Goal: Task Accomplishment & Management: Complete application form

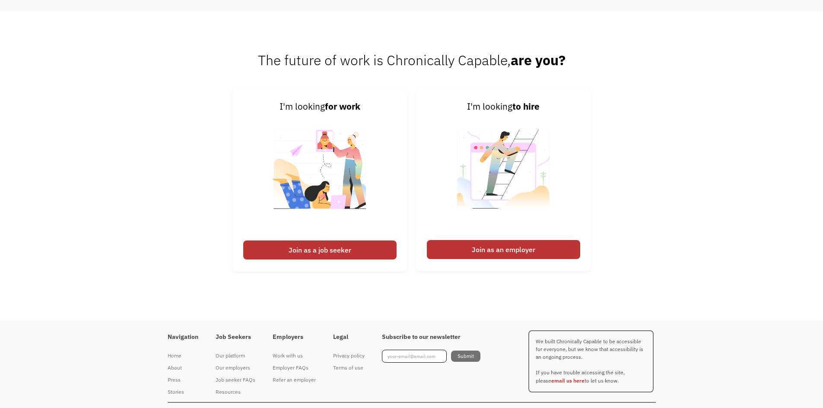
scroll to position [2188, 0]
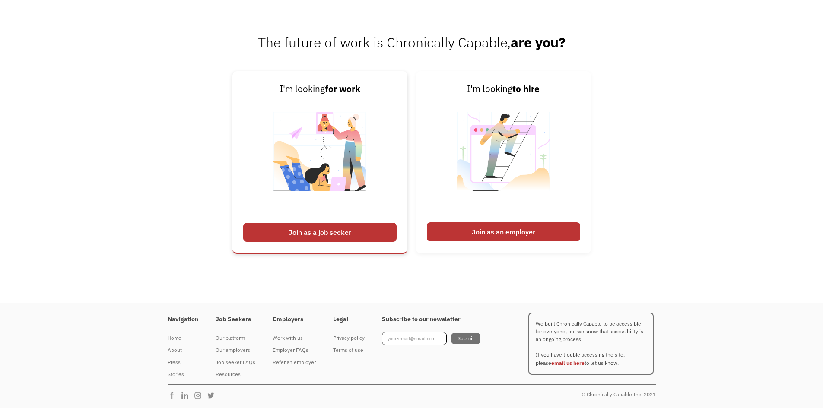
click at [336, 230] on div "Join as a job seeker" at bounding box center [319, 232] width 153 height 19
click at [318, 232] on div "Join as a job seeker" at bounding box center [319, 232] width 153 height 19
click at [282, 230] on div "Join as a job seeker" at bounding box center [319, 232] width 153 height 19
click at [340, 234] on div "Join as a job seeker" at bounding box center [319, 232] width 153 height 19
click at [318, 230] on div "Join as a job seeker" at bounding box center [319, 232] width 153 height 19
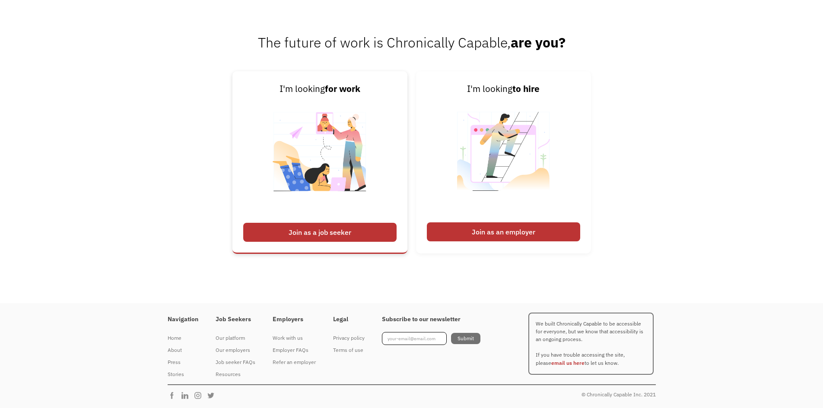
click at [318, 230] on div "Join as a job seeker" at bounding box center [319, 232] width 153 height 19
click at [325, 232] on div "Join as a job seeker" at bounding box center [319, 232] width 153 height 19
click at [286, 237] on div "Join as a job seeker" at bounding box center [319, 232] width 153 height 19
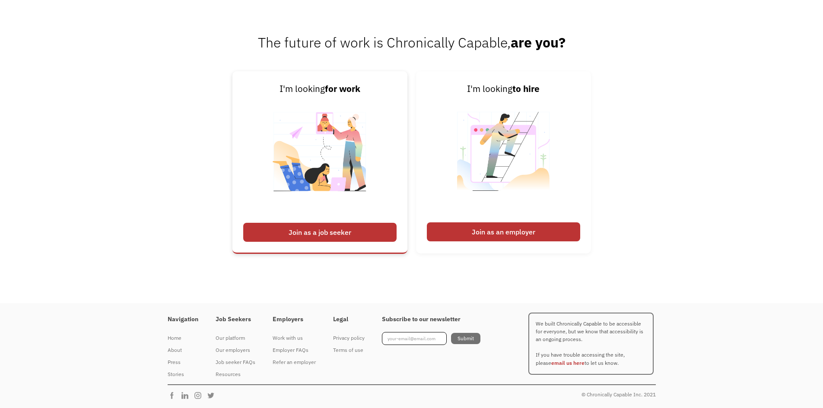
click at [286, 237] on div "Join as a job seeker" at bounding box center [319, 232] width 153 height 19
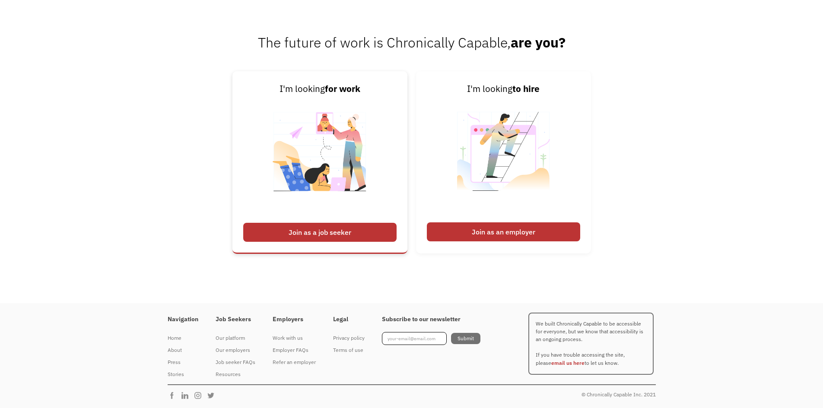
click at [286, 237] on div "Join as a job seeker" at bounding box center [319, 232] width 153 height 19
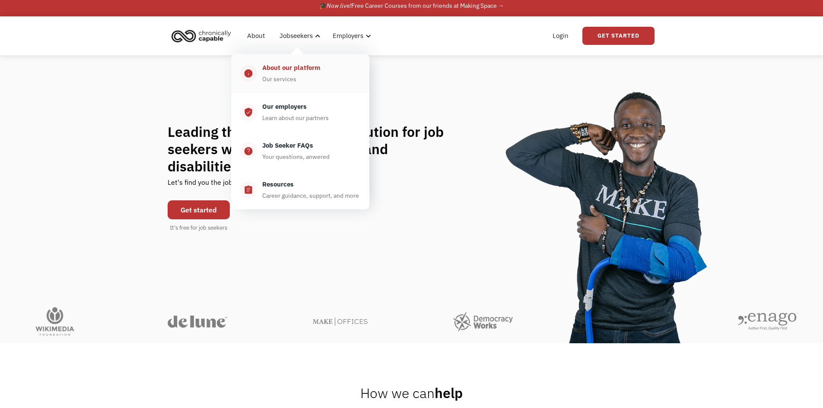
scroll to position [6, 0]
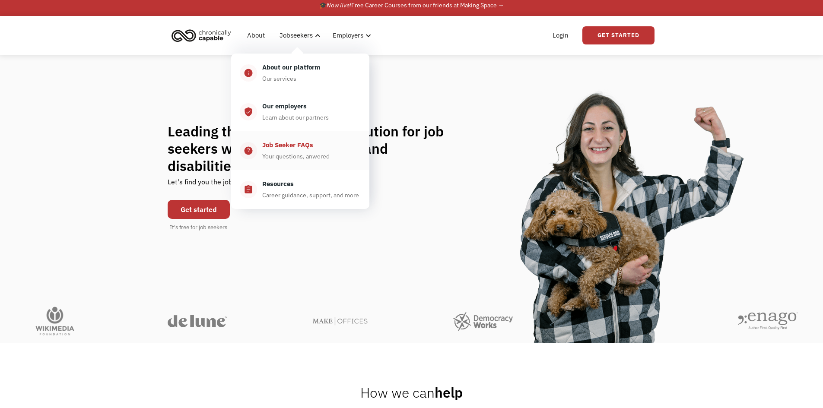
click at [277, 145] on div "Job Seeker FAQs" at bounding box center [287, 145] width 51 height 10
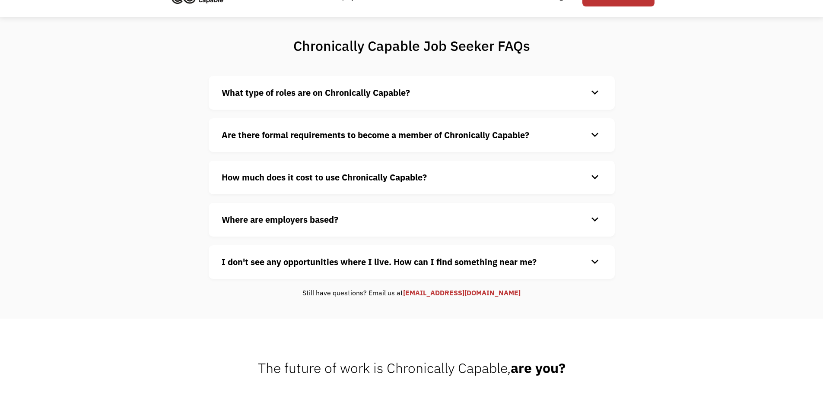
scroll to position [48, 0]
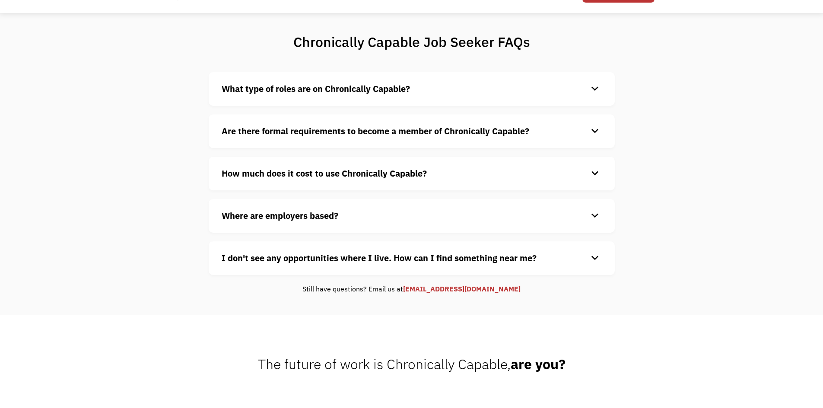
click at [299, 96] on div "What type of roles are on Chronically Capable? keyboard_arrow_down We offer a r…" at bounding box center [412, 89] width 406 height 34
click at [300, 89] on strong "What type of roles are on Chronically Capable?" at bounding box center [316, 89] width 188 height 12
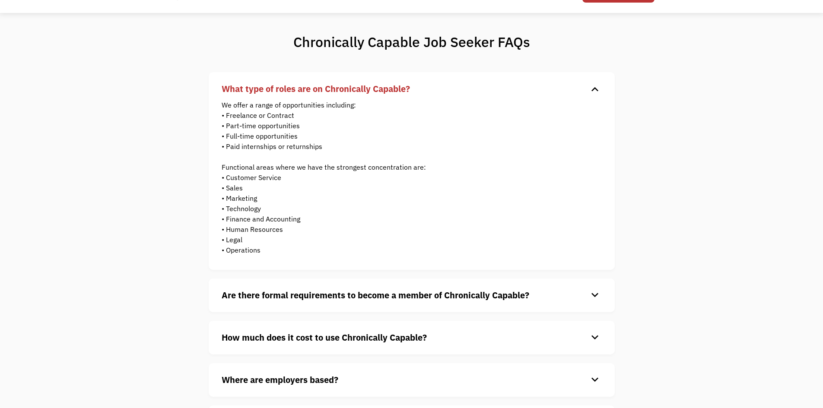
click at [300, 89] on strong "What type of roles are on Chronically Capable?" at bounding box center [316, 89] width 188 height 12
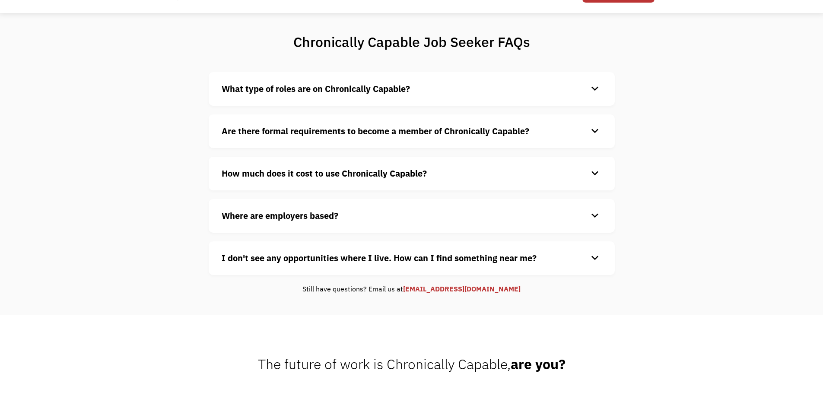
click at [324, 170] on strong "How much does it cost to use Chronically Capable?" at bounding box center [324, 174] width 205 height 12
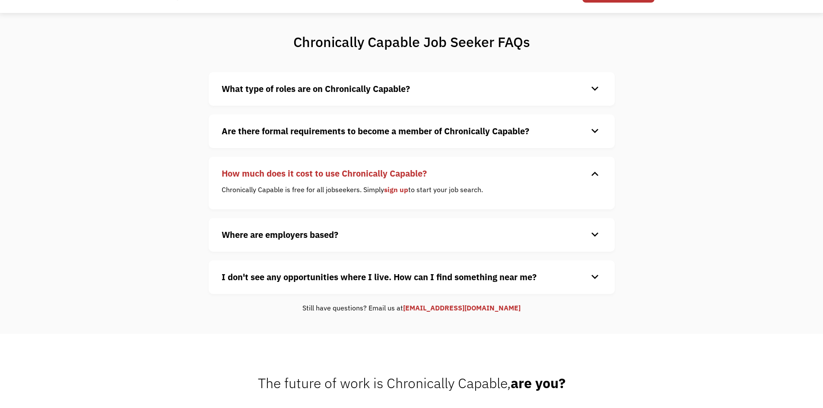
click at [295, 232] on strong "Where are employers based?" at bounding box center [280, 235] width 117 height 12
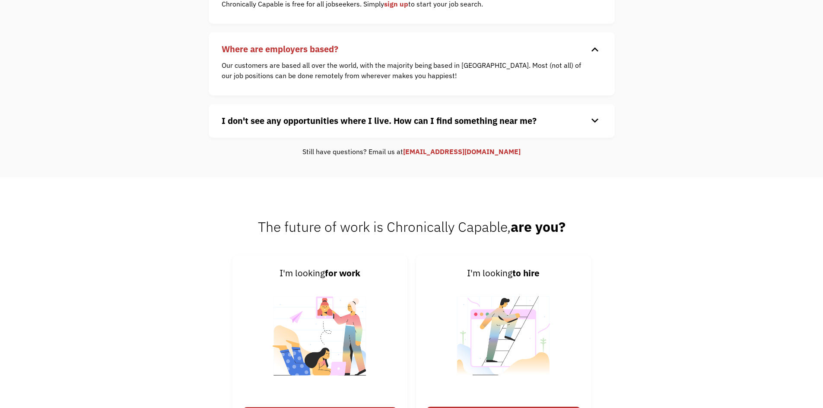
scroll to position [235, 0]
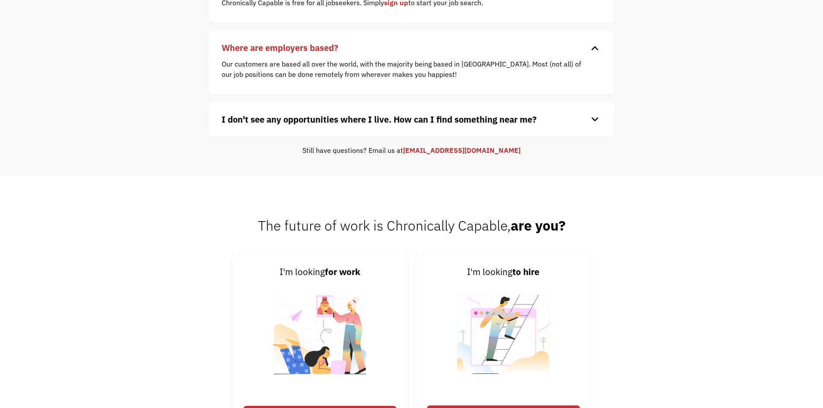
click at [501, 117] on strong "I don't see any opportunities where I live. How can I find something near me?" at bounding box center [379, 120] width 315 height 12
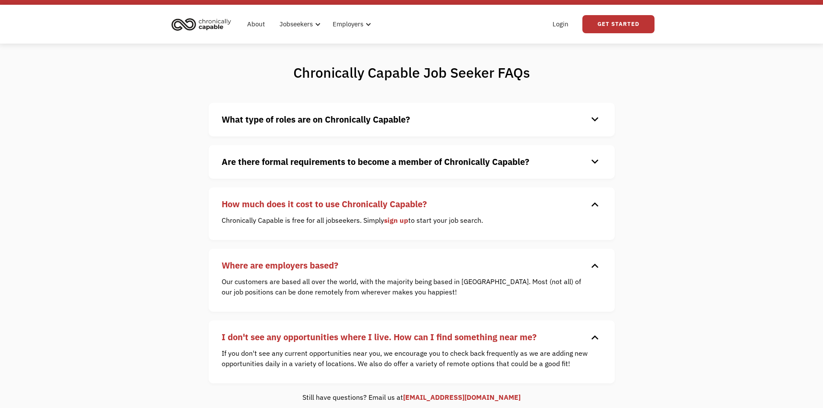
scroll to position [9, 0]
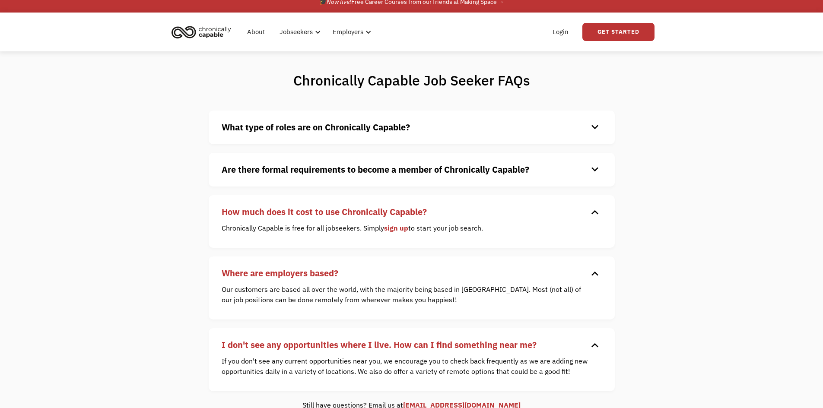
click at [395, 227] on link "sign up" at bounding box center [396, 228] width 24 height 9
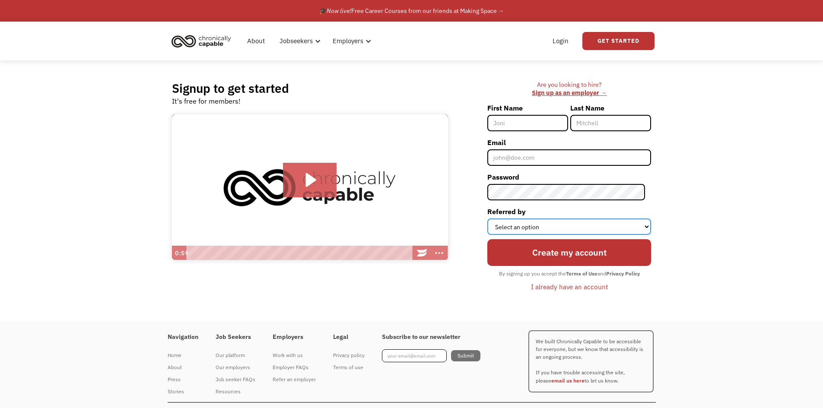
click at [557, 224] on select "Select an option Instagram Facebook Twitter Search Engine News Article Word of …" at bounding box center [569, 227] width 164 height 16
click at [693, 220] on div "Signup to get started It's free for members! Click for sound @keyframes VOLUME_…" at bounding box center [411, 190] width 823 height 261
click at [483, 11] on div "🎓 Now live! Free Career Courses from our friends at Making Space →" at bounding box center [411, 11] width 185 height 10
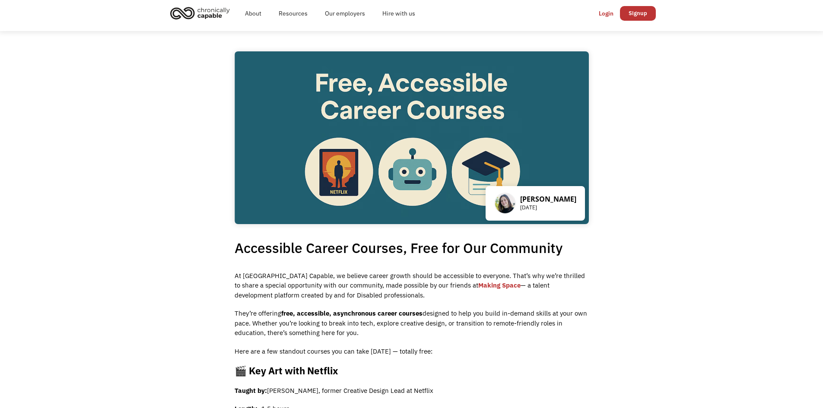
scroll to position [5, 0]
